Goal: Task Accomplishment & Management: Manage account settings

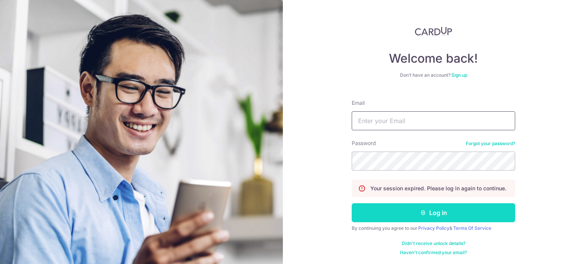
type input "[EMAIL_ADDRESS][DOMAIN_NAME]"
click at [420, 214] on icon "submit" at bounding box center [423, 213] width 6 height 6
